Goal: Task Accomplishment & Management: Use online tool/utility

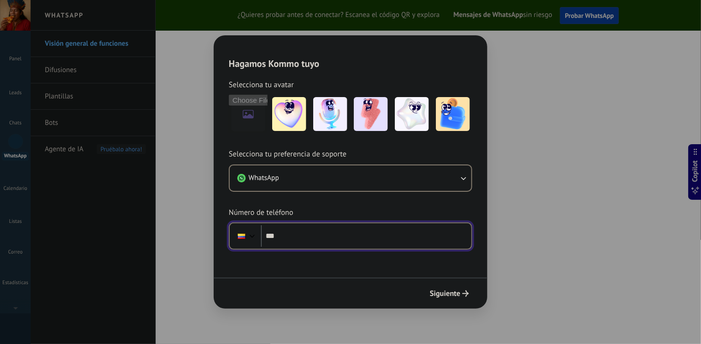
click at [313, 236] on input "***" at bounding box center [366, 236] width 210 height 22
click at [311, 236] on input "***" at bounding box center [366, 236] width 210 height 22
type input "*****"
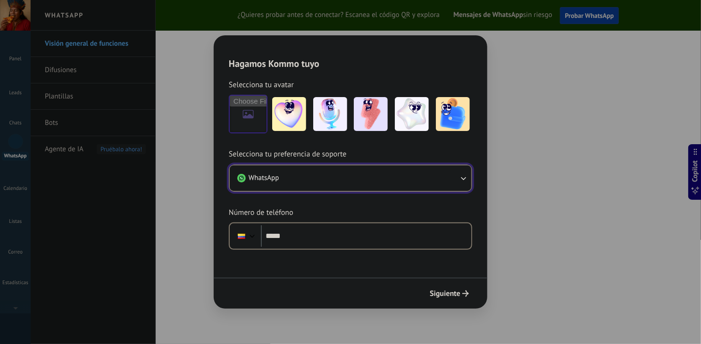
click at [299, 180] on button "WhatsApp" at bounding box center [350, 177] width 241 height 25
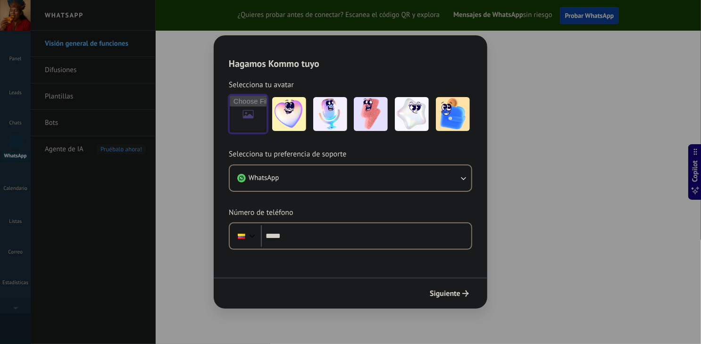
click at [246, 116] on input "file" at bounding box center [248, 114] width 37 height 37
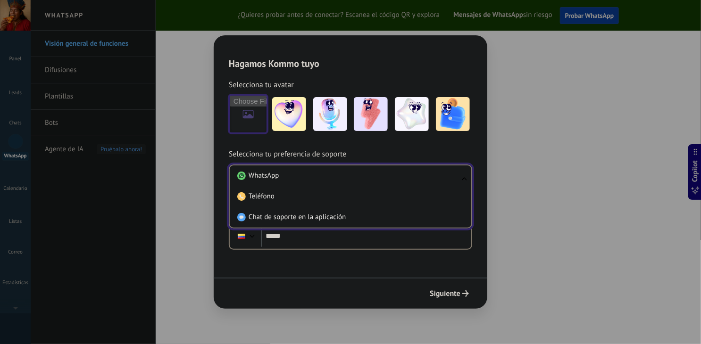
click at [255, 116] on input "file" at bounding box center [248, 114] width 37 height 37
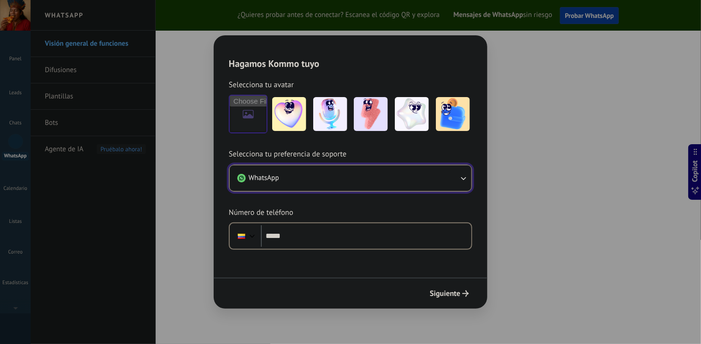
type input "**********"
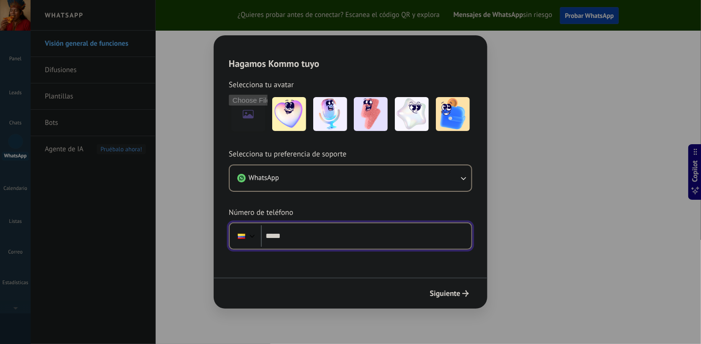
click at [330, 231] on input "*****" at bounding box center [366, 236] width 210 height 22
type input "**********"
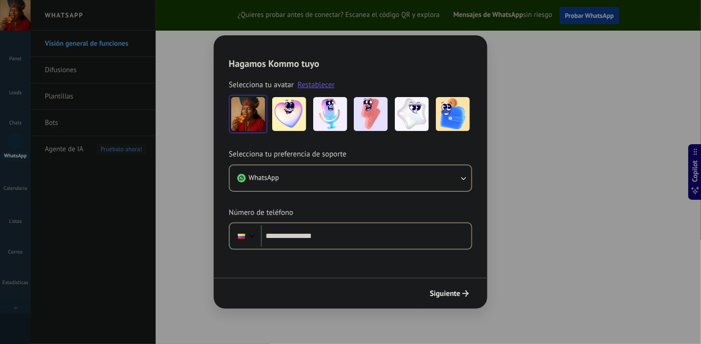
click at [443, 291] on span "Siguiente" at bounding box center [445, 293] width 31 height 7
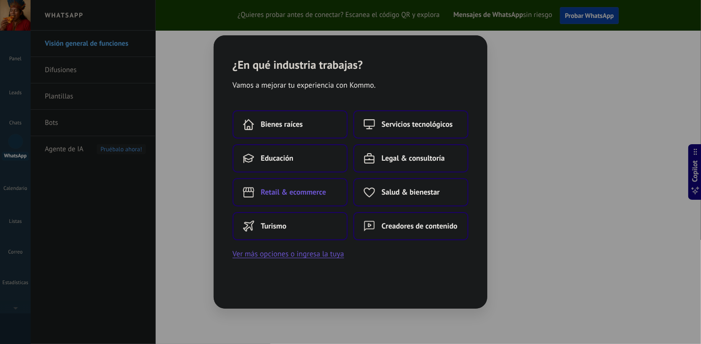
click at [289, 187] on button "Retail & ecommerce" at bounding box center [289, 192] width 115 height 28
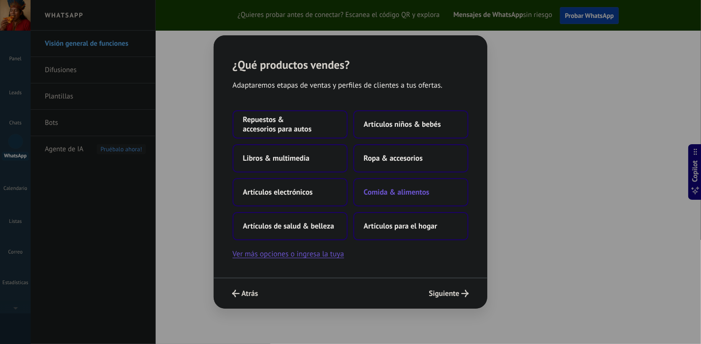
click at [391, 198] on button "Comida & alimentos" at bounding box center [410, 192] width 115 height 28
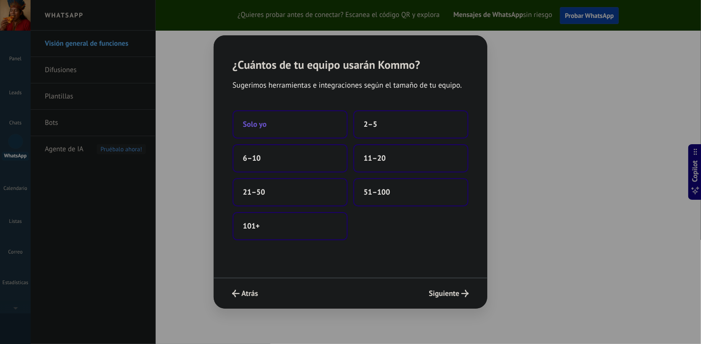
click at [262, 123] on span "Solo yo" at bounding box center [255, 124] width 24 height 9
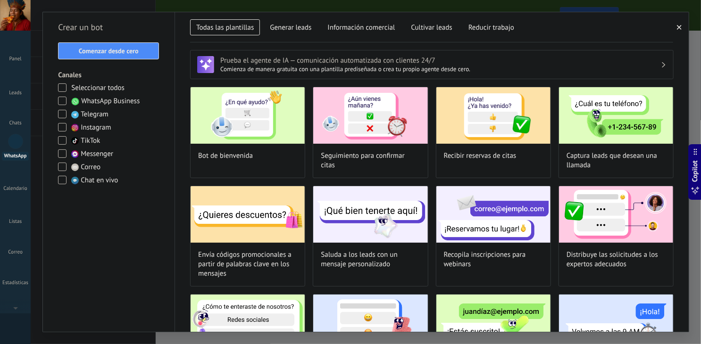
click at [61, 102] on span at bounding box center [62, 101] width 8 height 8
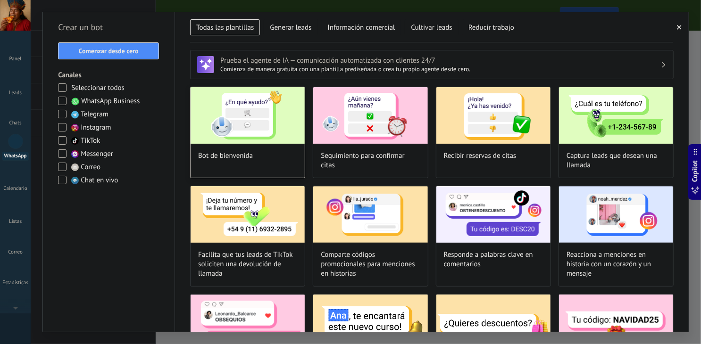
click at [229, 109] on img at bounding box center [247, 115] width 114 height 57
type input "**********"
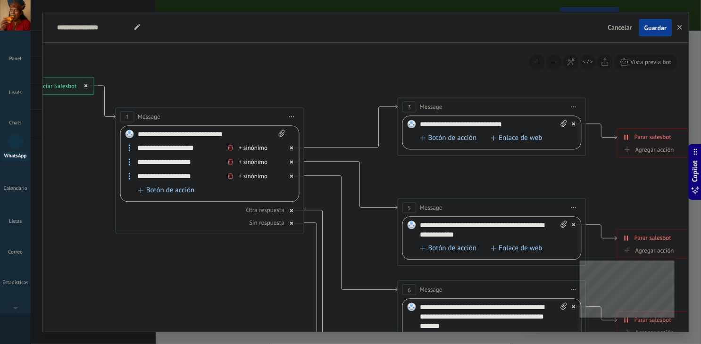
drag, startPoint x: 399, startPoint y: 276, endPoint x: 170, endPoint y: 262, distance: 230.0
click at [170, 262] on icon at bounding box center [513, 313] width 1470 height 942
click at [290, 176] on icon at bounding box center [291, 176] width 3 height 3
click at [291, 148] on icon at bounding box center [291, 148] width 3 height 3
click at [572, 223] on div at bounding box center [573, 225] width 6 height 6
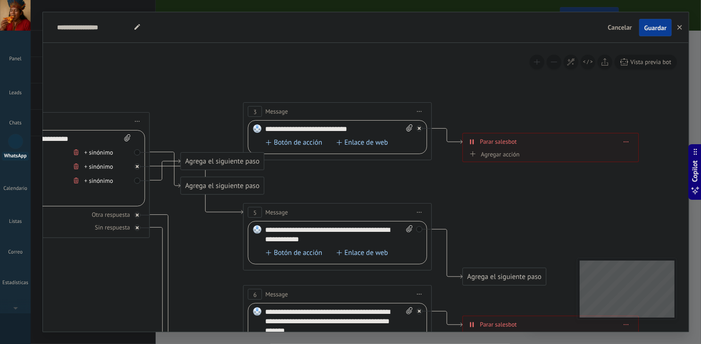
drag, startPoint x: 605, startPoint y: 180, endPoint x: 451, endPoint y: 184, distance: 154.2
click at [451, 184] on icon at bounding box center [359, 317] width 1470 height 942
click at [206, 161] on div "Agrega el siguiente paso" at bounding box center [222, 162] width 83 height 16
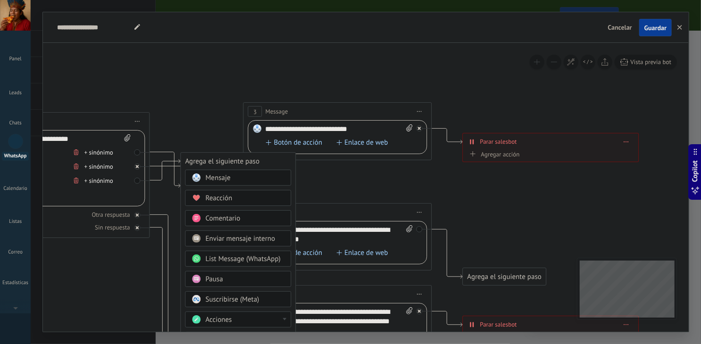
click at [202, 196] on span at bounding box center [196, 198] width 18 height 8
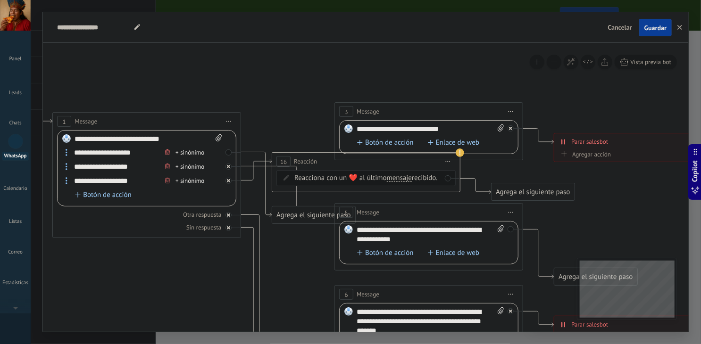
click at [479, 169] on icon at bounding box center [450, 302] width 1470 height 912
click at [387, 183] on div "Reacciona con un ❤️ al último mensaje mensaje comentario mensaje mensaje coment…" at bounding box center [367, 178] width 147 height 9
click at [449, 174] on div "Reacciona con un ❤️ al último mensaje mensaje comentario mensaje mensaje coment…" at bounding box center [365, 178] width 179 height 16
click at [447, 178] on div "Reacciona con un ❤️ al último mensaje mensaje comentario mensaje mensaje coment…" at bounding box center [365, 178] width 179 height 16
click at [447, 162] on icon at bounding box center [448, 161] width 5 height 1
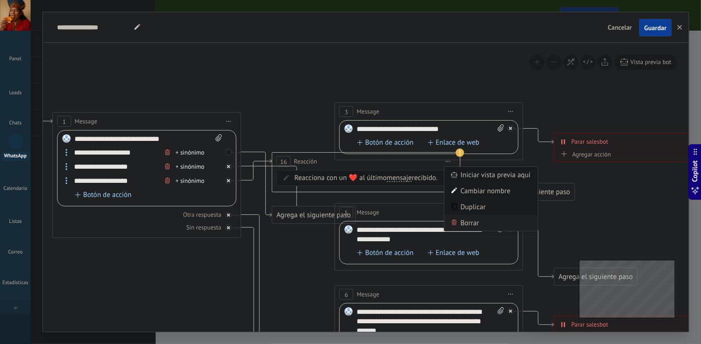
click at [458, 222] on div "Borrar" at bounding box center [490, 223] width 93 height 16
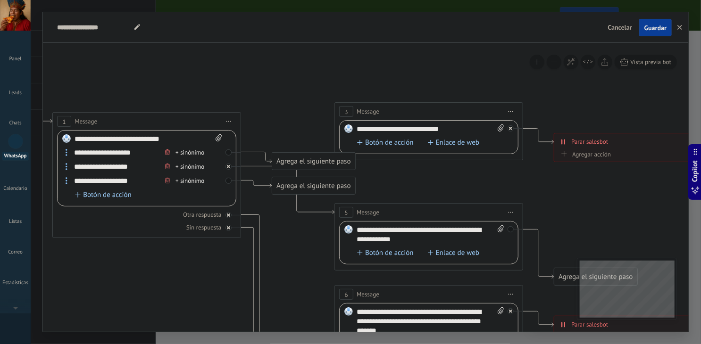
click at [324, 162] on div "Agrega el siguiente paso" at bounding box center [313, 162] width 83 height 16
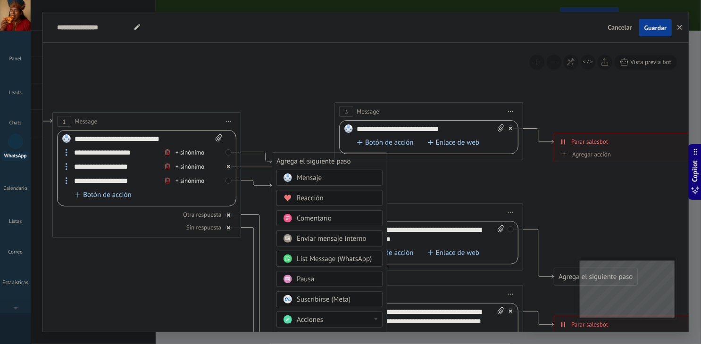
click at [397, 143] on span "Botón de acción" at bounding box center [385, 143] width 57 height 8
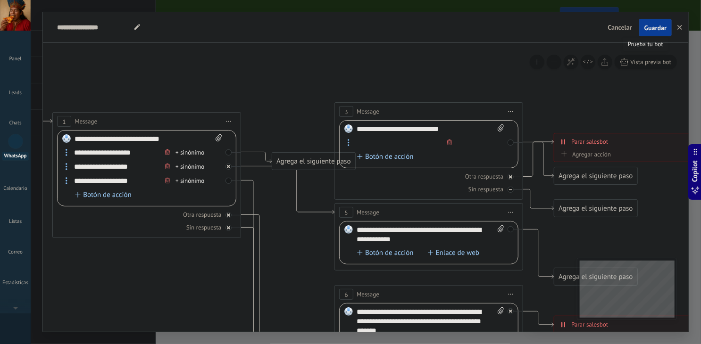
click at [636, 65] on span "Vista previa bot" at bounding box center [650, 62] width 41 height 8
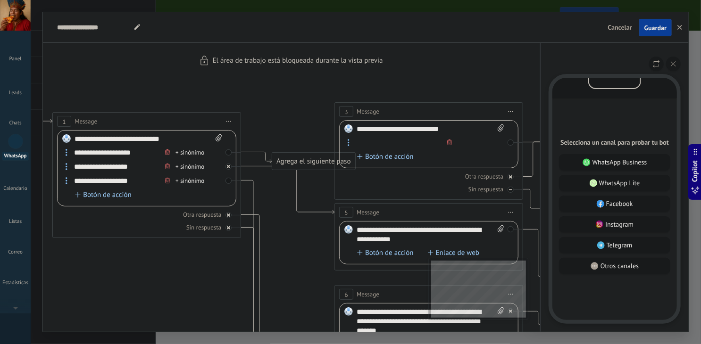
click at [616, 163] on p "WhatsApp Business" at bounding box center [619, 162] width 55 height 8
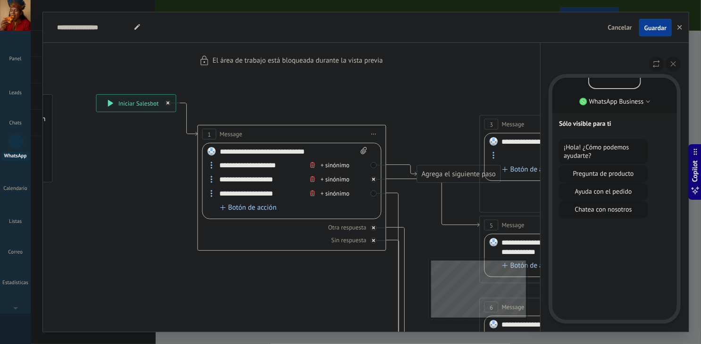
click at [607, 189] on p "Ayuda con el pedido" at bounding box center [602, 191] width 79 height 8
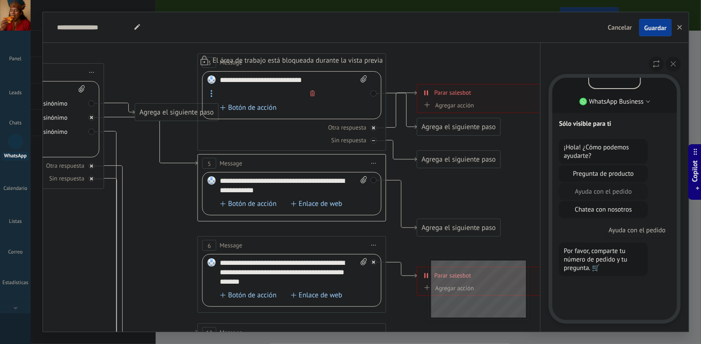
click at [371, 92] on div "**********" at bounding box center [365, 172] width 645 height 320
click at [373, 93] on div "**********" at bounding box center [365, 172] width 645 height 320
click at [672, 66] on icon at bounding box center [672, 63] width 5 height 5
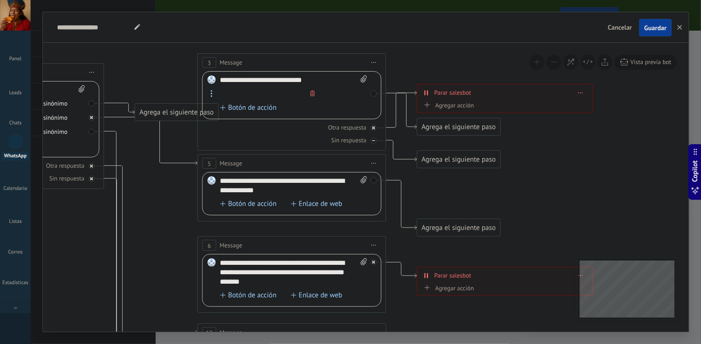
click at [375, 164] on icon at bounding box center [374, 163] width 5 height 1
click at [387, 220] on div "Borrar" at bounding box center [416, 225] width 93 height 16
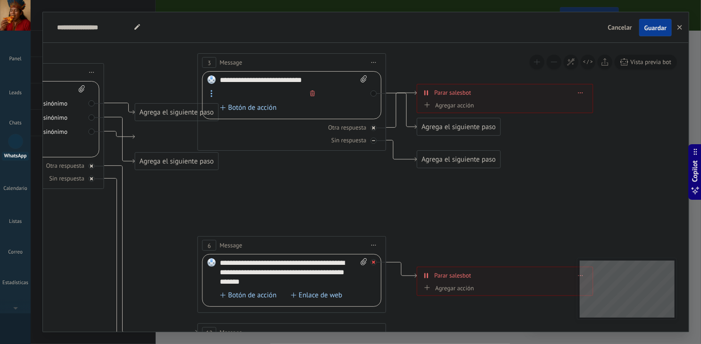
click at [376, 264] on div at bounding box center [374, 262] width 6 height 6
click at [377, 247] on span "Iniciar vista previa aquí Cambiar nombre Duplicar [GEOGRAPHIC_DATA]" at bounding box center [373, 246] width 15 height 14
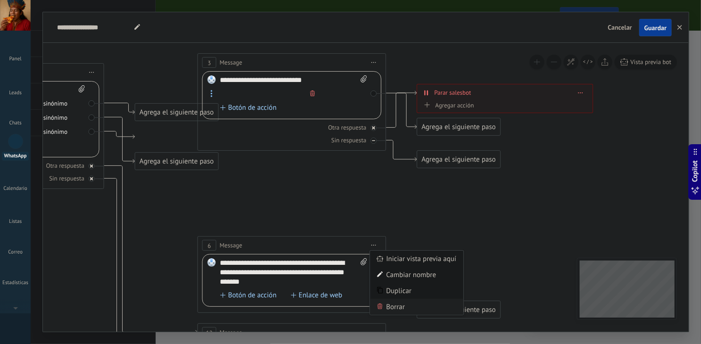
click at [386, 304] on div "Borrar" at bounding box center [416, 307] width 93 height 16
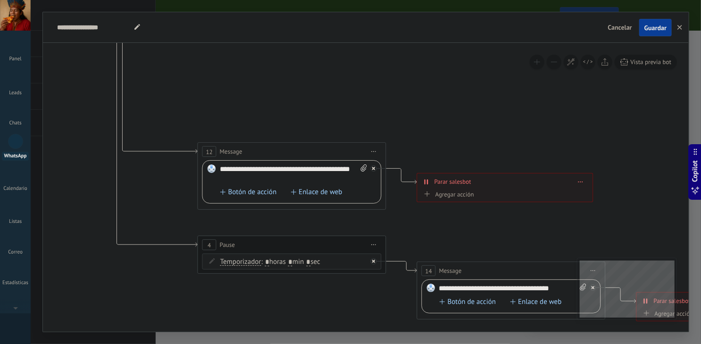
click at [376, 151] on span "Iniciar vista previa aquí Cambiar nombre Duplicar [GEOGRAPHIC_DATA]" at bounding box center [373, 152] width 15 height 14
click at [387, 210] on div "Borrar" at bounding box center [416, 213] width 93 height 16
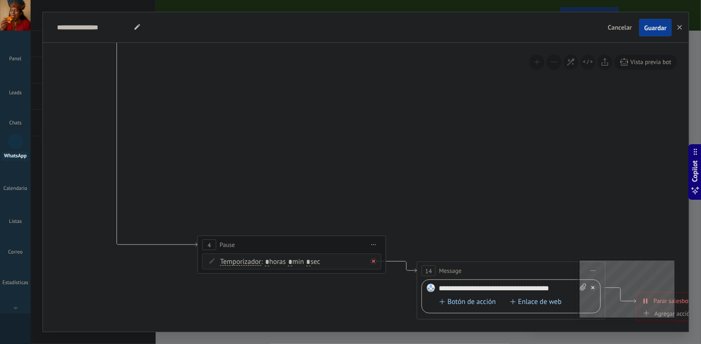
click at [372, 265] on div at bounding box center [374, 261] width 6 height 6
click at [374, 246] on span "Iniciar vista previa aquí Cambiar nombre Duplicar [GEOGRAPHIC_DATA]" at bounding box center [373, 245] width 15 height 14
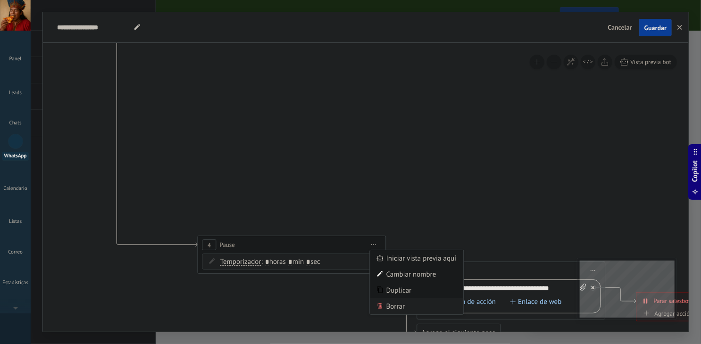
click at [374, 302] on div "Borrar" at bounding box center [416, 306] width 93 height 16
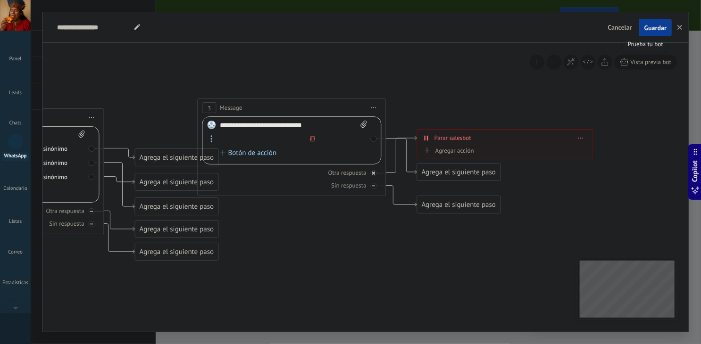
click at [653, 63] on span "Vista previa bot" at bounding box center [650, 62] width 41 height 8
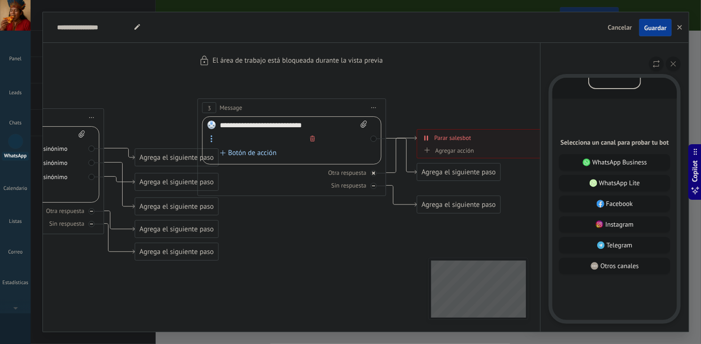
click at [639, 161] on p "WhatsApp Business" at bounding box center [619, 162] width 55 height 8
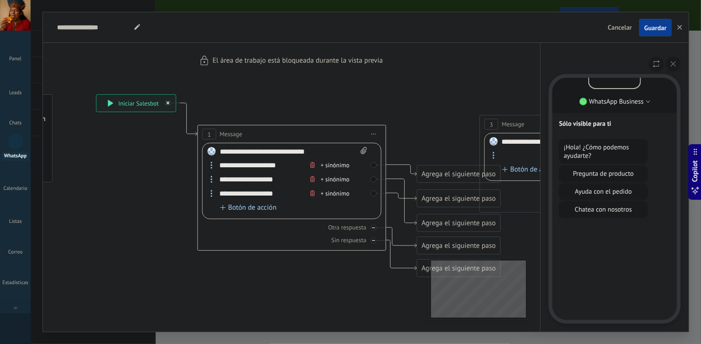
click at [598, 194] on p "Ayuda con el pedido" at bounding box center [602, 191] width 79 height 8
click at [504, 146] on div "**********" at bounding box center [365, 172] width 645 height 320
click at [622, 234] on p "Ayuda con el pedido" at bounding box center [636, 230] width 57 height 8
click at [620, 211] on p "Chatea con nosotros" at bounding box center [602, 209] width 79 height 8
click at [672, 65] on icon at bounding box center [672, 63] width 5 height 5
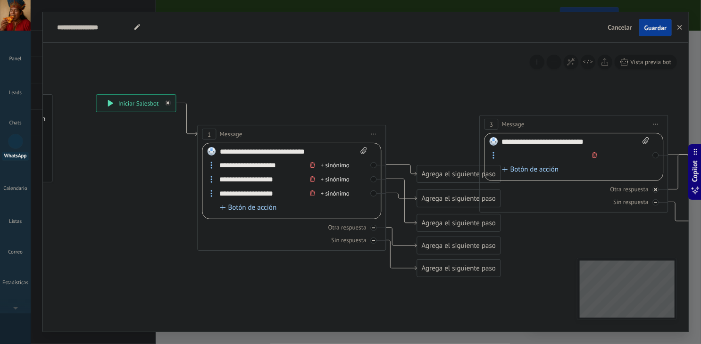
click at [626, 25] on span "Cancelar" at bounding box center [620, 27] width 24 height 8
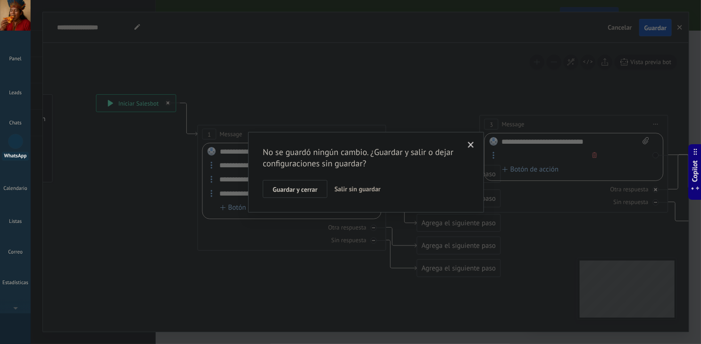
click at [339, 185] on span "Salir sin guardar" at bounding box center [357, 189] width 46 height 8
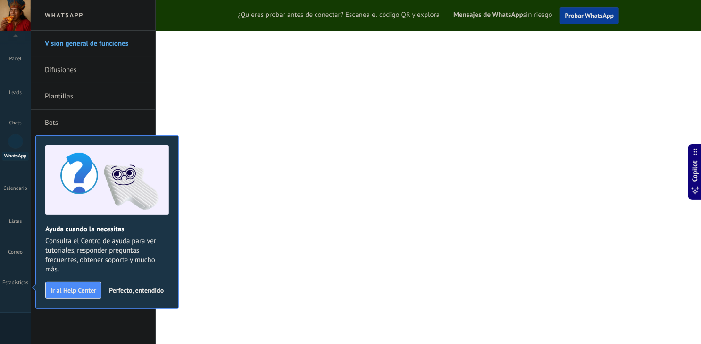
scroll to position [47, 0]
